Goal: Use online tool/utility: Utilize a website feature to perform a specific function

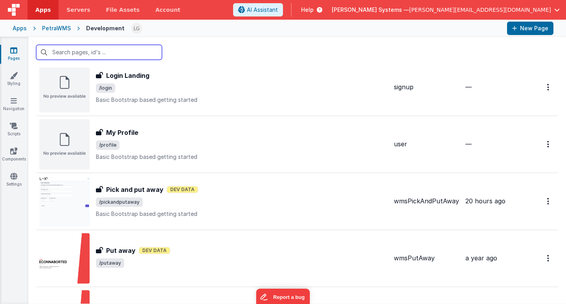
scroll to position [432, 0]
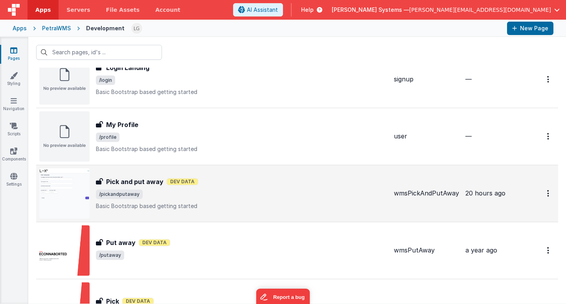
click at [131, 182] on h3 "Pick and put away" at bounding box center [134, 181] width 57 height 9
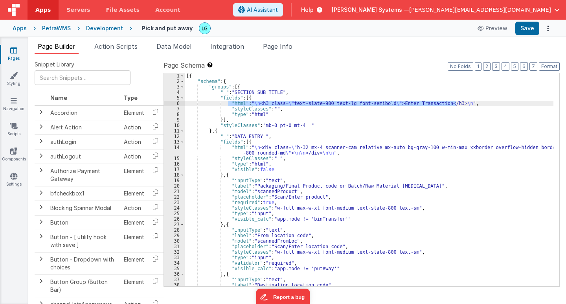
drag, startPoint x: 387, startPoint y: 102, endPoint x: 227, endPoint y: 103, distance: 159.1
click at [227, 103] on div "[{ "schema" : { "groups" : [{ "_" : "SECTION SUB TITLE" , "fields" : [{ "html" …" at bounding box center [369, 185] width 369 height 224
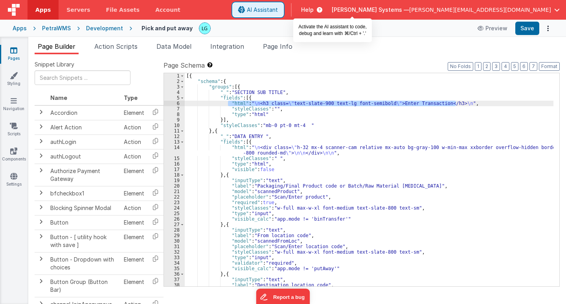
click at [278, 9] on span "AI Assistant" at bounding box center [262, 10] width 31 height 8
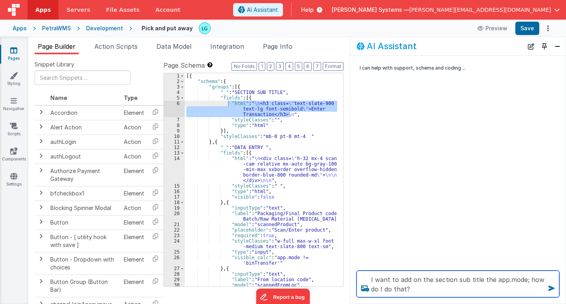
click at [522, 279] on textarea "I want to add on the section sub title the app.mode; how do I do that?" at bounding box center [457, 283] width 203 height 27
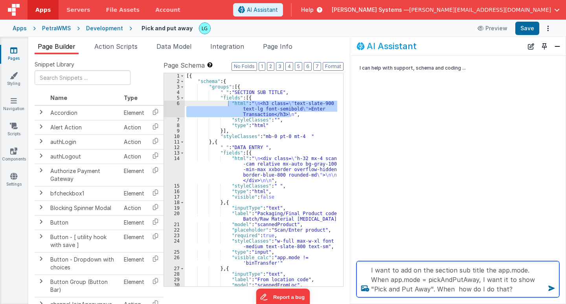
drag, startPoint x: 525, startPoint y: 269, endPoint x: 400, endPoint y: 285, distance: 126.0
click at [400, 285] on textarea "I want to add on the section sub title the app.mode. When app.mode = pickAndPut…" at bounding box center [457, 279] width 203 height 36
drag, startPoint x: 421, startPoint y: 289, endPoint x: 407, endPoint y: 289, distance: 14.1
click at [407, 289] on textarea "I want to add on the section sub title the app.mode. When app.mode = pickAndPut…" at bounding box center [457, 279] width 203 height 36
paste textarea "app.mode = pickAndPutAway, I want it to show "Pick and Put Away""
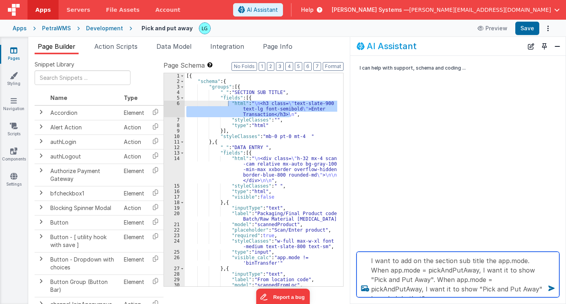
drag, startPoint x: 462, startPoint y: 280, endPoint x: 488, endPoint y: 280, distance: 25.9
click at [488, 280] on textarea "I want to add on the section sub title the app.mode. When app.mode = pickAndPut…" at bounding box center [457, 274] width 203 height 46
click at [373, 288] on textarea "I want to add on the section sub title the app.mode. When app.mode = pickAndPut…" at bounding box center [457, 274] width 203 height 46
drag, startPoint x: 400, startPoint y: 279, endPoint x: 404, endPoint y: 289, distance: 10.8
click at [404, 289] on textarea "I want to add on the section sub title the app.mode. When app.mode = pickAndPut…" at bounding box center [457, 274] width 203 height 46
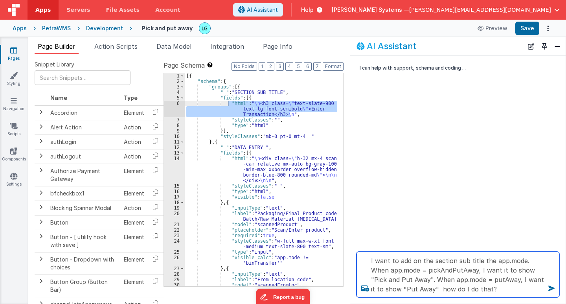
click at [404, 289] on textarea "I want to add on the section sub title the app.mode. When app.mode = pickAndPut…" at bounding box center [457, 274] width 203 height 46
paste textarea ". When app.mode = putAway, I want it to show "Put Away""
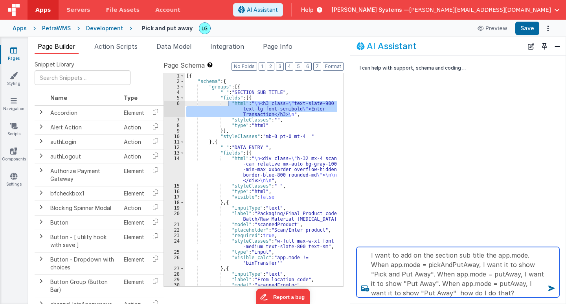
drag, startPoint x: 468, startPoint y: 283, endPoint x: 489, endPoint y: 281, distance: 20.5
click at [489, 281] on textarea "I want to add on the section sub title the app.mode. When app.mode = pickAndPut…" at bounding box center [457, 272] width 203 height 50
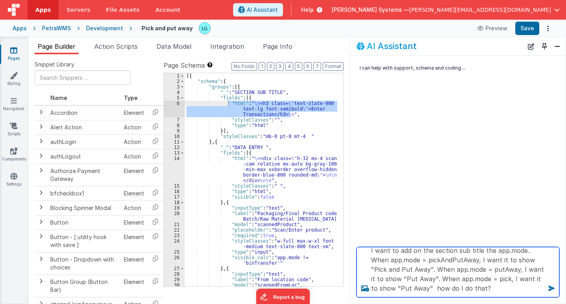
drag, startPoint x: 536, startPoint y: 283, endPoint x: 386, endPoint y: 291, distance: 150.3
click at [386, 291] on textarea "I want to add on the section sub title the app.mode. When app.mode = pickAndPut…" at bounding box center [457, 272] width 203 height 50
click at [388, 288] on textarea "I want to add on the section sub title the app.mode. When app.mode = pickAndPut…" at bounding box center [457, 272] width 203 height 50
type textarea "I want to add on the section sub title the app.mode. When app.mode = pickAndPut…"
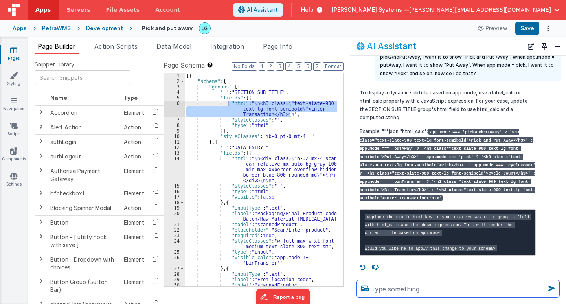
scroll to position [55, 0]
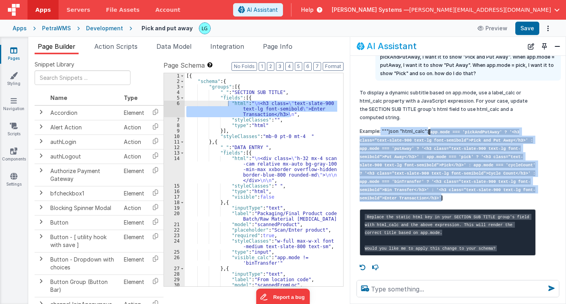
drag, startPoint x: 381, startPoint y: 114, endPoint x: 412, endPoint y: 180, distance: 73.1
click at [412, 180] on p "Example: """json "html_calc": app.mode === 'pickAndPutAway' ? '<h3 class="text-…" at bounding box center [447, 164] width 176 height 74
copy p """"json "html_calc": app.mode === 'pickAndPutAway' ? '<h3 class="text-slate-900…"
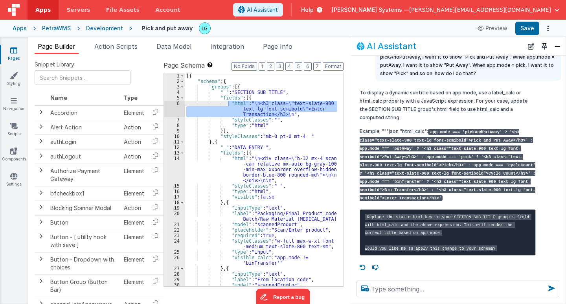
click at [314, 114] on div "[{ "schema" : { "groups" : [{ "_" : "SECTION SUB TITLE" , "fields" : [{ "html" …" at bounding box center [261, 179] width 152 height 213
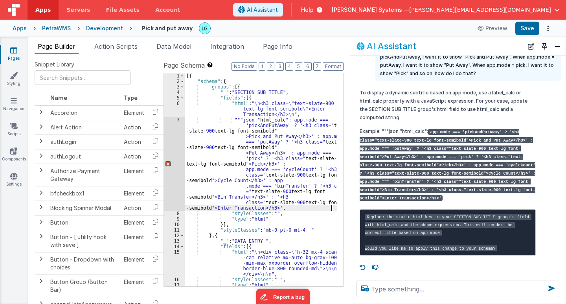
click at [250, 120] on div "[{ "schema" : { "groups" : [{ "_" : "SECTION SUB TITLE" , "fields" : [{ "html" …" at bounding box center [261, 185] width 153 height 224
click at [288, 217] on div "[{ "schema" : { "groups" : [{ "_" : "SECTION SUB TITLE" , "fields" : [{ "html" …" at bounding box center [261, 185] width 153 height 224
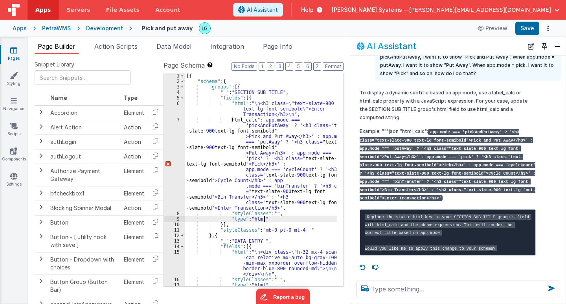
click at [230, 119] on div "[{ "schema" : { "groups" : [{ "_" : "SECTION SUB TITLE" , "fields" : [{ "html" …" at bounding box center [261, 185] width 153 height 224
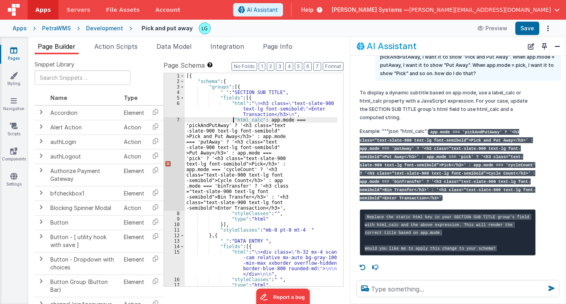
click at [284, 108] on div "[{ "schema" : { "groups" : [{ "_" : "SECTION SUB TITLE" , "fields" : [{ "html" …" at bounding box center [261, 185] width 153 height 224
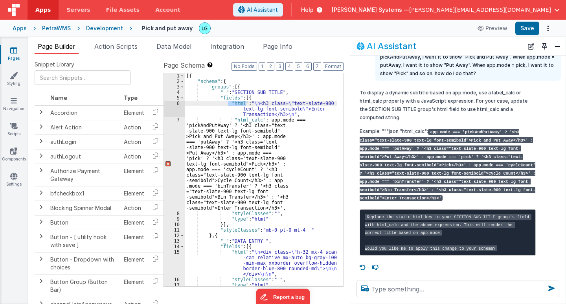
drag, startPoint x: 246, startPoint y: 103, endPoint x: 228, endPoint y: 103, distance: 17.7
click at [228, 103] on div "[{ "schema" : { "groups" : [{ "_" : "SECTION SUB TITLE" , "fields" : [{ "html" …" at bounding box center [261, 185] width 153 height 224
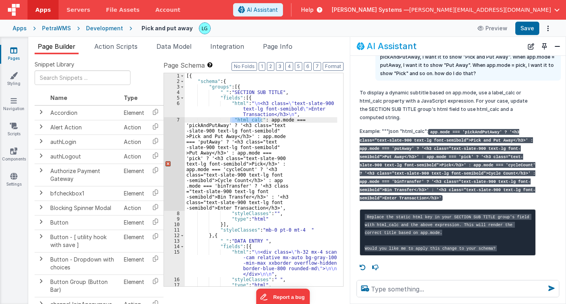
drag, startPoint x: 262, startPoint y: 120, endPoint x: 230, endPoint y: 119, distance: 32.3
click at [230, 119] on div "[{ "schema" : { "groups" : [{ "_" : "SECTION SUB TITLE" , "fields" : [{ "html" …" at bounding box center [261, 185] width 153 height 224
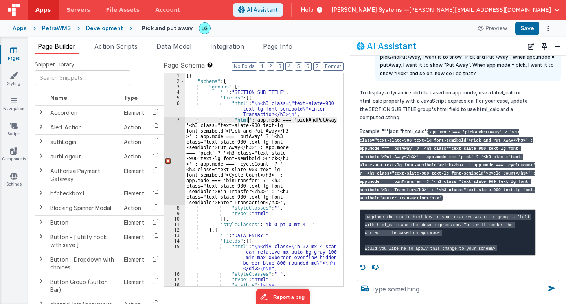
click at [275, 185] on div "[{ "schema" : { "groups" : [{ "_" : "SECTION SUB TITLE" , "fields" : [{ "html" …" at bounding box center [261, 185] width 153 height 224
click at [531, 31] on button "Save" at bounding box center [527, 28] width 24 height 13
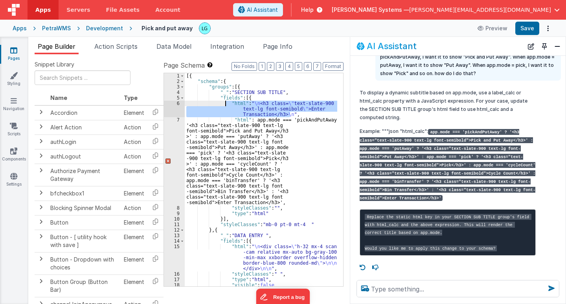
drag, startPoint x: 286, startPoint y: 113, endPoint x: 225, endPoint y: 103, distance: 61.2
click at [225, 103] on div "[{ "schema" : { "groups" : [{ "_" : "SECTION SUB TITLE" , "fields" : [{ "html" …" at bounding box center [261, 185] width 153 height 224
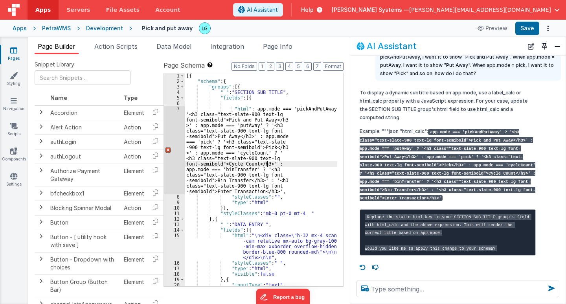
click at [266, 161] on div "[{ "schema" : { "groups" : [{ "_" : "SECTION SUB TITLE" , "fields" : [{ "html" …" at bounding box center [261, 187] width 153 height 229
click at [282, 202] on div "[{ "schema" : { "groups" : [{ "_" : "SECTION SUB TITLE" , "fields" : [{ "html" …" at bounding box center [261, 187] width 153 height 229
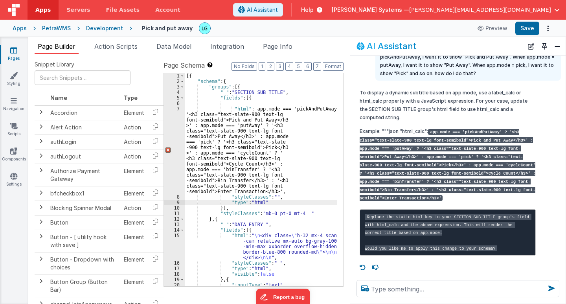
click at [299, 122] on div "[{ "schema" : { "groups" : [{ "_" : "SECTION SUB TITLE" , "fields" : [{ "html" …" at bounding box center [261, 187] width 153 height 229
click at [283, 101] on div "[{ "schema" : { "groups" : [{ "_" : "SECTION SUB TITLE" , "fields" : [{ "html" …" at bounding box center [261, 187] width 153 height 229
click at [167, 150] on div "7" at bounding box center [174, 150] width 21 height 88
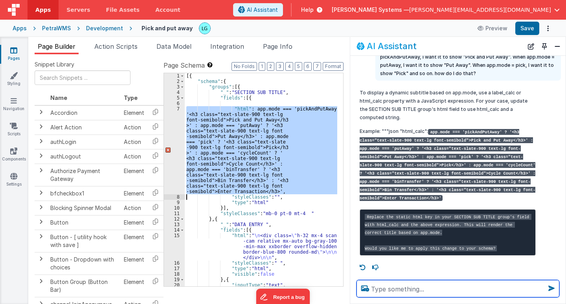
click at [382, 284] on textarea at bounding box center [457, 288] width 203 height 17
type textarea "could you apply the change? It's erroing for me"
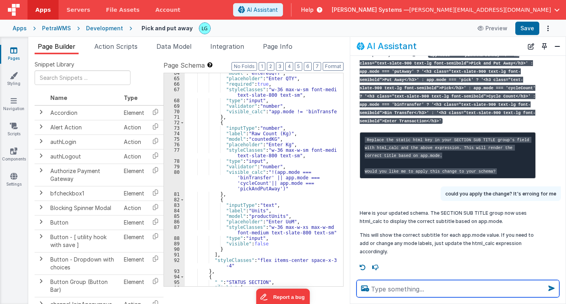
scroll to position [481, 0]
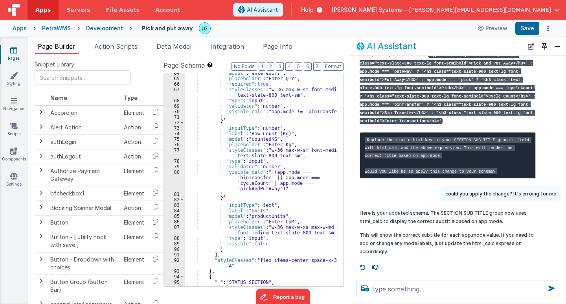
click at [259, 132] on div ""model" : "enteredQTY" , "placeholder" : "Enter QTY" , "required" : true , "sty…" at bounding box center [261, 182] width 153 height 224
click at [284, 133] on div ""model" : "enteredQTY" , "placeholder" : "Enter QTY" , "required" : true , "sty…" at bounding box center [261, 182] width 153 height 224
click at [282, 143] on div ""model" : "enteredQTY" , "placeholder" : "Enter QTY" , "required" : true , "sty…" at bounding box center [261, 182] width 153 height 224
click at [284, 143] on div ""model" : "enteredQTY" , "placeholder" : "Enter QTY" , "required" : true , "sty…" at bounding box center [261, 179] width 152 height 213
click at [287, 133] on div ""model" : "enteredQTY" , "placeholder" : "Enter QTY" , "required" : true , "sty…" at bounding box center [261, 182] width 153 height 224
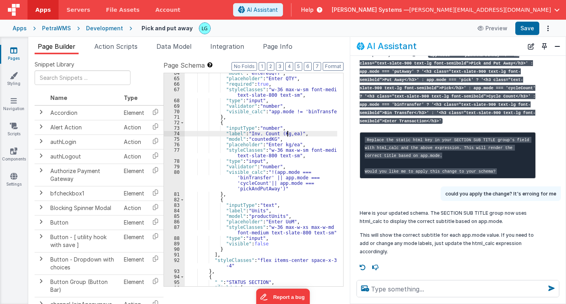
click at [281, 133] on div ""model" : "enteredQTY" , "placeholder" : "Enter QTY" , "required" : true , "sty…" at bounding box center [261, 182] width 153 height 224
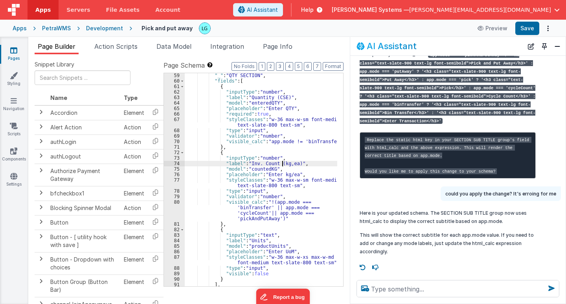
scroll to position [450, 0]
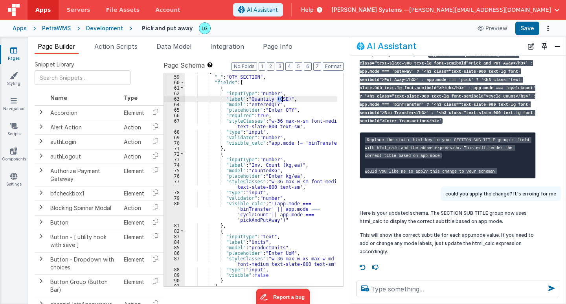
drag, startPoint x: 277, startPoint y: 100, endPoint x: 282, endPoint y: 100, distance: 5.1
click at [282, 100] on div "{ "_" : "QTY SECTION" , "fields" : [ { "inputType" : "number" , "label" : "Quan…" at bounding box center [261, 181] width 153 height 224
drag, startPoint x: 272, startPoint y: 120, endPoint x: 276, endPoint y: 120, distance: 4.3
click at [276, 120] on div "{ "_" : "QTY SECTION" , "fields" : [ { "inputType" : "number" , "label" : "Quan…" at bounding box center [261, 181] width 153 height 224
click at [276, 180] on div "{ "_" : "QTY SECTION" , "fields" : [ { "inputType" : "number" , "label" : "Quan…" at bounding box center [261, 181] width 153 height 224
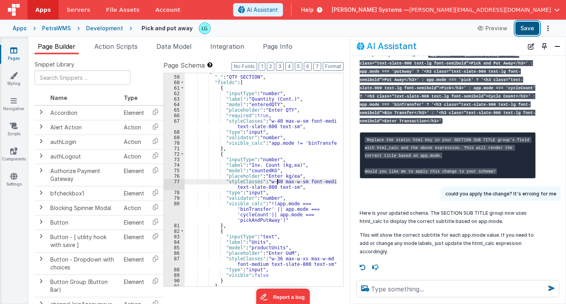
click at [520, 25] on button "Save" at bounding box center [527, 28] width 24 height 13
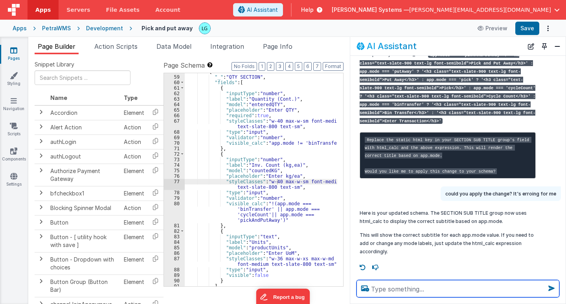
click at [396, 290] on textarea at bounding box center [457, 288] width 203 height 17
paste textarea "Error 10201: Failed to compile *_calc or *_calcf: app.mode === 'pickAndPutAway'…"
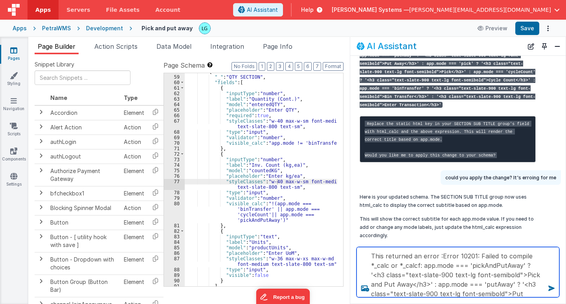
scroll to position [67, 0]
type textarea "This returned an error :Error 10201: Failed to compile *_calc or *_calcf: app.m…"
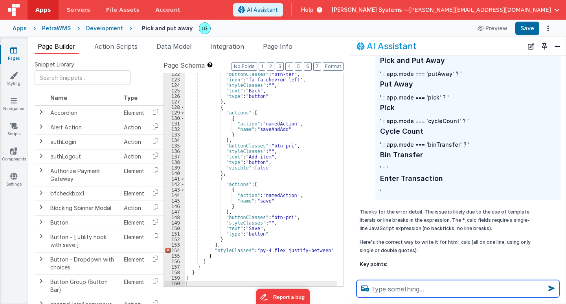
scroll to position [453, 0]
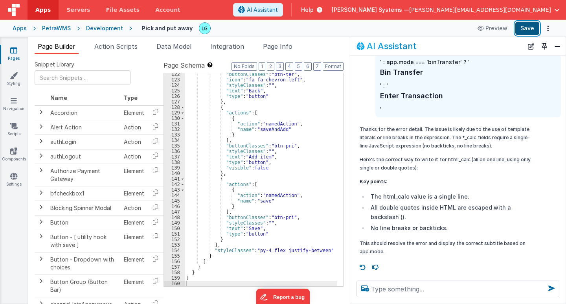
click at [527, 32] on button "Save" at bounding box center [527, 28] width 24 height 13
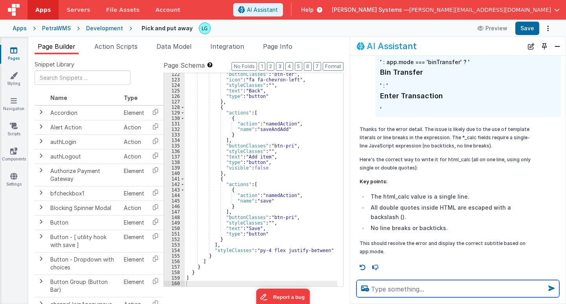
click at [387, 288] on textarea at bounding box center [457, 288] width 203 height 17
paste textarea "Error 10201: Failed to compile *_calc or *_calcf: app.mode === 'pickAndPutAway'…"
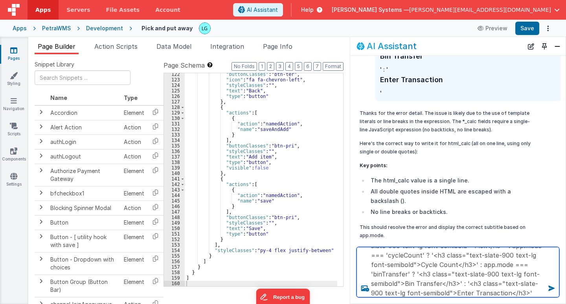
type textarea "Still errors: Error 10201: Failed to compile *_calc or *_calcf: app.mode === 'p…"
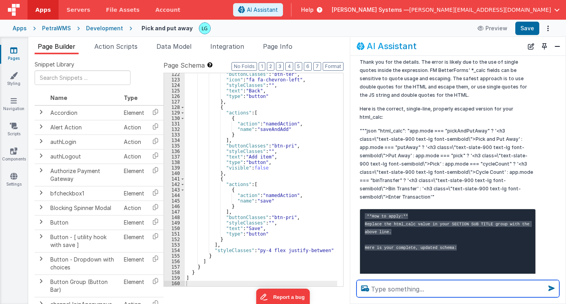
scroll to position [854, 0]
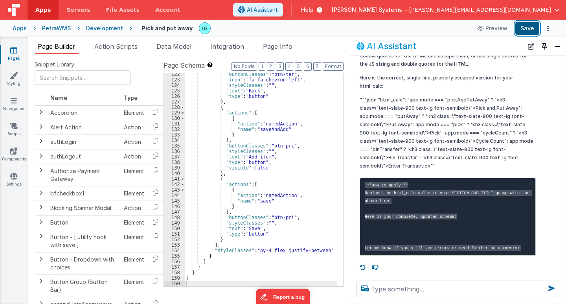
click at [530, 29] on button "Save" at bounding box center [527, 28] width 24 height 13
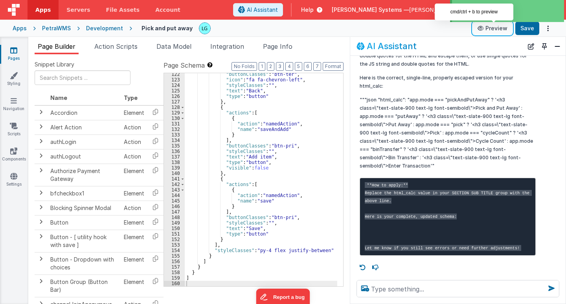
click at [487, 27] on button "Preview" at bounding box center [492, 28] width 39 height 13
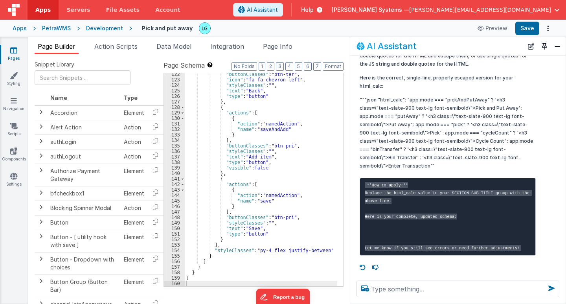
click at [202, 105] on div ""buttonClasses" : "btn-ter" , "icon" : "fa fa-chevron-left" , "styleClasses" : …" at bounding box center [261, 184] width 153 height 224
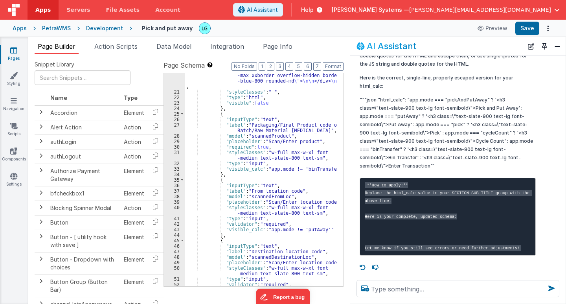
scroll to position [0, 0]
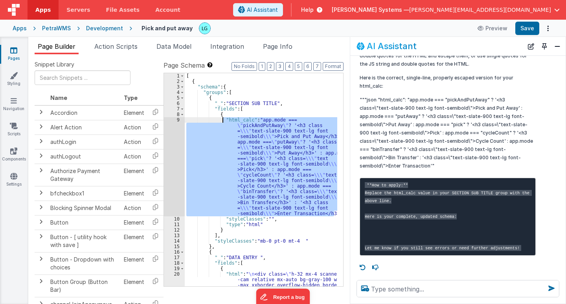
drag, startPoint x: 334, startPoint y: 213, endPoint x: 222, endPoint y: 118, distance: 146.9
click at [222, 118] on div "[ { "schema" : { "groups" : [ { "_" : "SECTION SUB TITLE" , "fields" : [ { "htm…" at bounding box center [261, 196] width 153 height 246
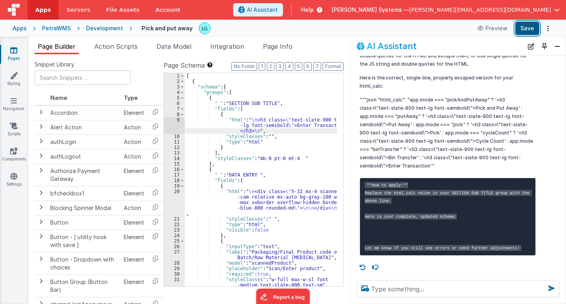
click at [531, 31] on button "Save" at bounding box center [527, 28] width 24 height 13
click at [504, 28] on button "Preview" at bounding box center [492, 28] width 39 height 13
